Goal: Task Accomplishment & Management: Manage account settings

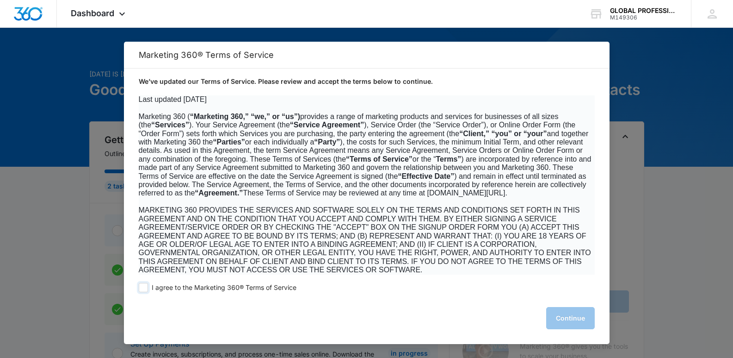
click at [145, 285] on span at bounding box center [143, 287] width 9 height 9
click at [145, 285] on input "I agree to the Marketing 360® Terms of Service" at bounding box center [143, 287] width 9 height 9
checkbox input "true"
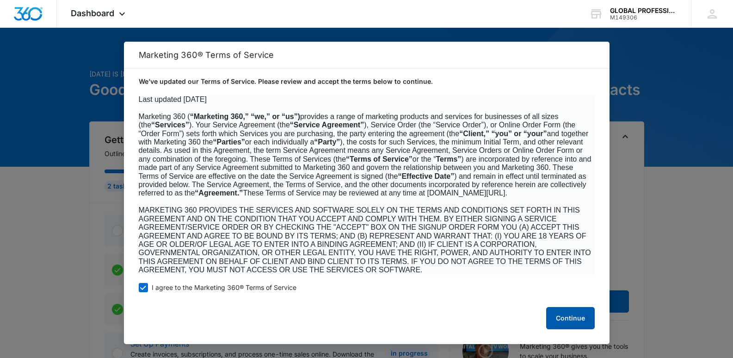
click at [578, 316] on button "Continue" at bounding box center [570, 318] width 49 height 22
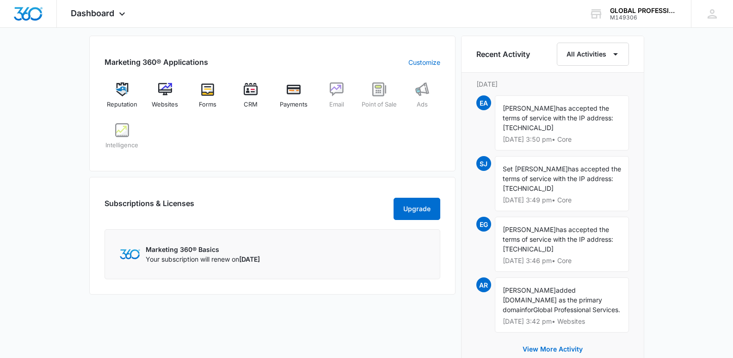
scroll to position [93, 0]
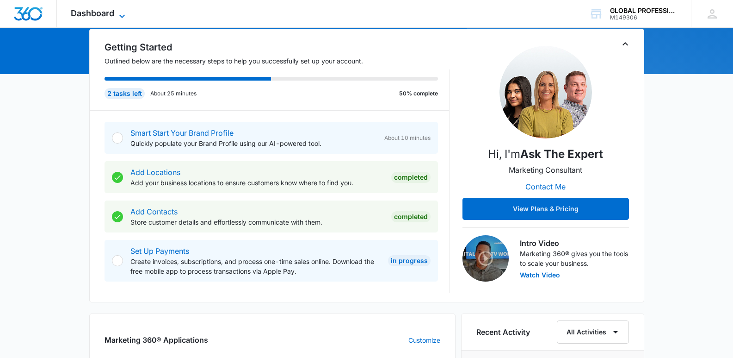
click at [86, 9] on span "Dashboard" at bounding box center [92, 13] width 43 height 10
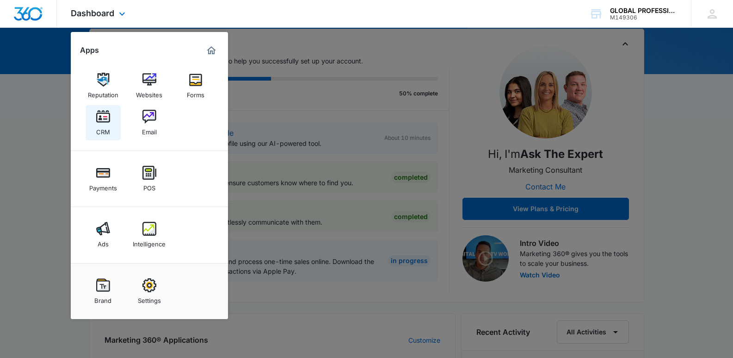
click at [105, 118] on img at bounding box center [103, 117] width 14 height 14
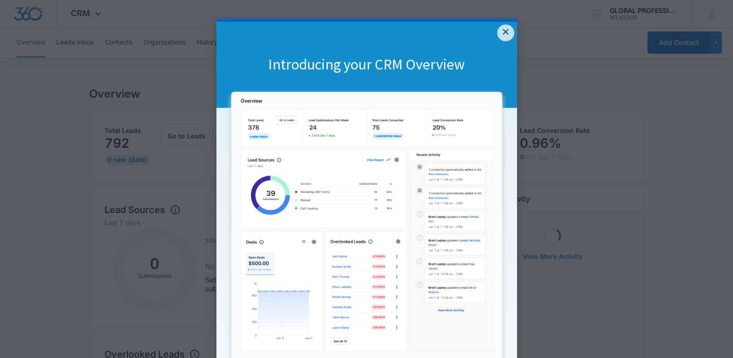
click at [115, 37] on appcues "× Introducing your CRM Overview Get valuable insights from your Marketing 360® …" at bounding box center [366, 179] width 733 height 358
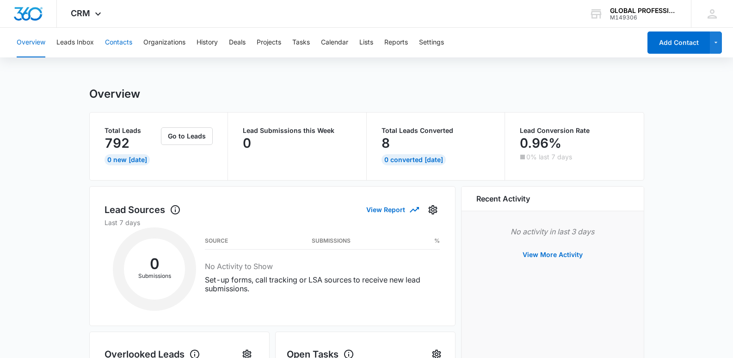
click at [120, 42] on button "Contacts" at bounding box center [118, 43] width 27 height 30
